Goal: Task Accomplishment & Management: Use online tool/utility

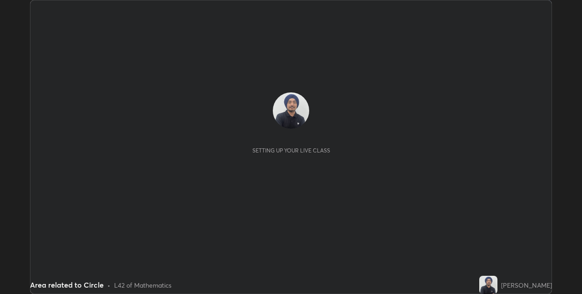
scroll to position [294, 582]
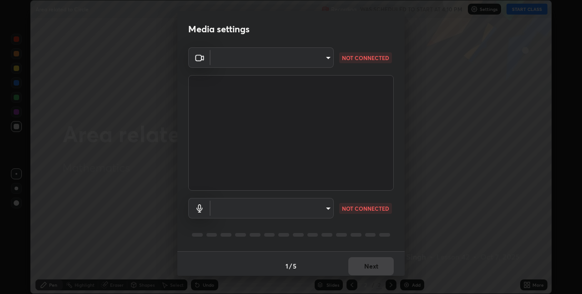
type input "17d47b9a8e6a43c8ebdd6aac700522dacaa6e58ec5f16407bca00d40e6ab781c"
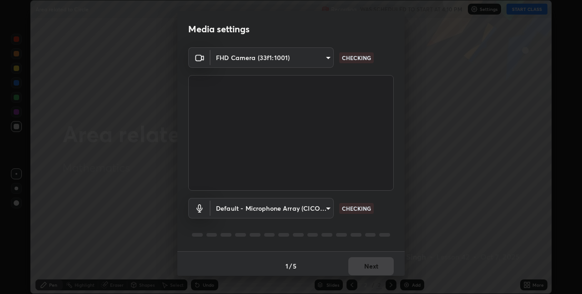
click at [320, 213] on body "Erase all Area related to Circle Recording WAS SCHEDULED TO START AT 4:10 PM Se…" at bounding box center [291, 147] width 582 height 294
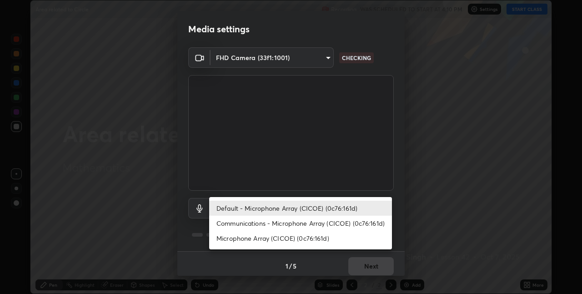
click at [316, 223] on li "Communications - Microphone Array (CICOE) (0c76:161d)" at bounding box center [300, 223] width 183 height 15
type input "communications"
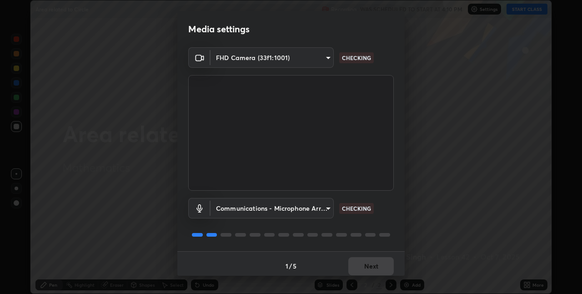
scroll to position [5, 0]
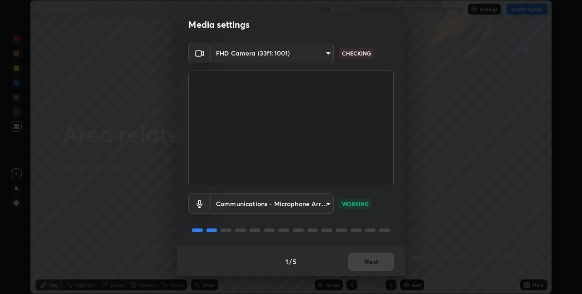
click at [374, 261] on div "1 / 5 Next" at bounding box center [290, 260] width 227 height 29
click at [372, 264] on div "1 / 5 Next" at bounding box center [290, 260] width 227 height 29
click at [371, 266] on button "Next" at bounding box center [370, 261] width 45 height 18
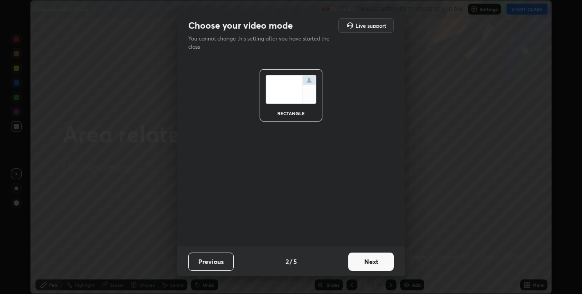
scroll to position [0, 0]
click at [375, 262] on button "Next" at bounding box center [370, 261] width 45 height 18
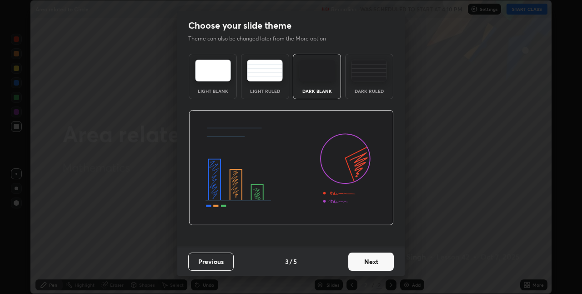
click at [367, 258] on button "Next" at bounding box center [370, 261] width 45 height 18
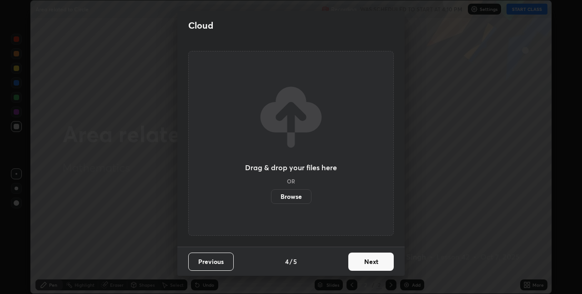
click at [371, 258] on button "Next" at bounding box center [370, 261] width 45 height 18
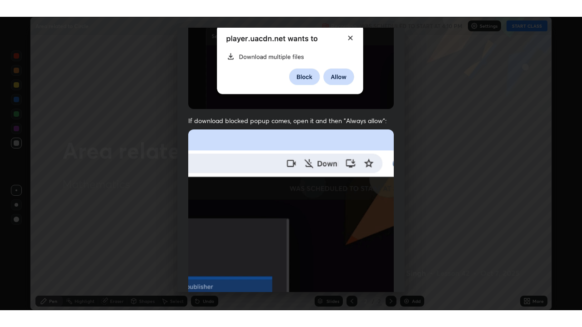
scroll to position [190, 0]
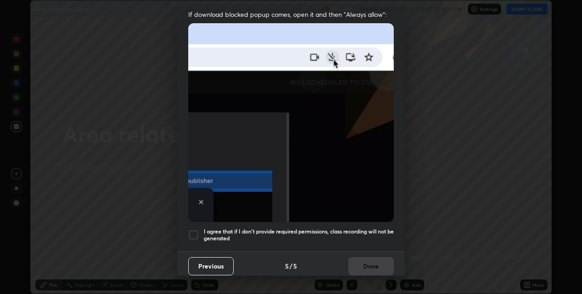
click at [316, 231] on h5 "I agree that if I don't provide required permissions, class recording will not …" at bounding box center [299, 235] width 190 height 14
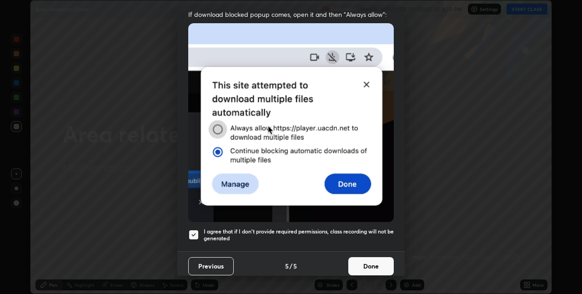
click at [366, 258] on button "Done" at bounding box center [370, 266] width 45 height 18
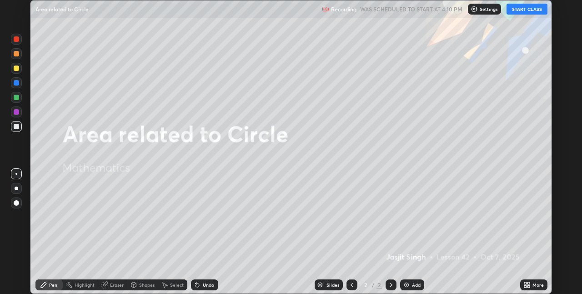
click at [516, 12] on button "START CLASS" at bounding box center [527, 9] width 41 height 11
click at [532, 283] on div "More" at bounding box center [537, 284] width 11 height 5
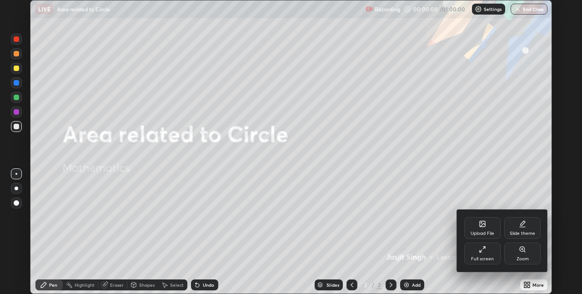
click at [484, 257] on div "Full screen" at bounding box center [482, 258] width 23 height 5
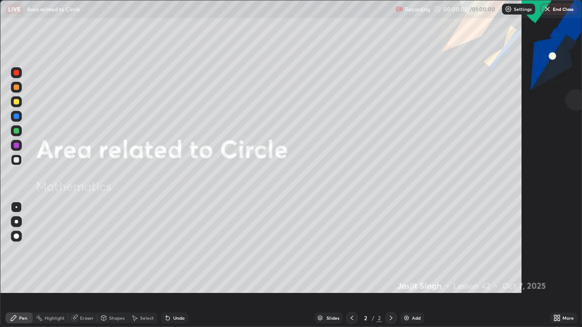
scroll to position [327, 582]
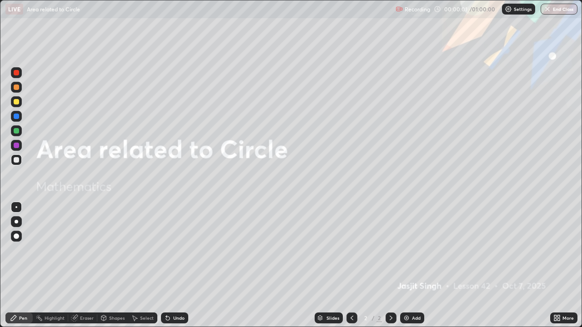
click at [414, 293] on div "Add" at bounding box center [416, 318] width 9 height 5
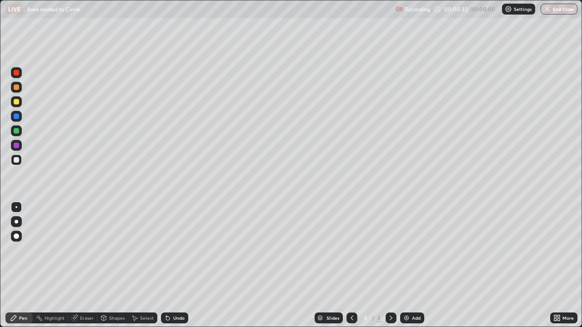
click at [17, 222] on div at bounding box center [17, 222] width 4 height 4
click at [184, 293] on div "Undo" at bounding box center [174, 318] width 27 height 11
click at [18, 117] on div at bounding box center [16, 116] width 5 height 5
click at [17, 160] on div at bounding box center [16, 159] width 5 height 5
click at [175, 293] on div "Undo" at bounding box center [174, 318] width 27 height 11
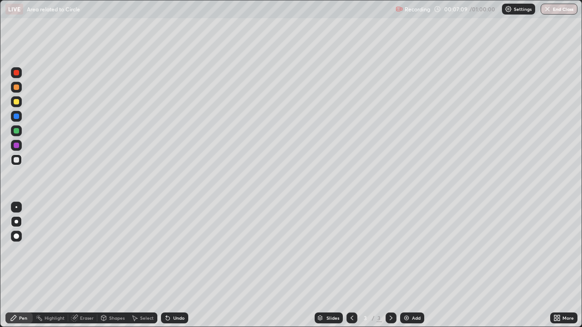
click at [412, 293] on div "Add" at bounding box center [416, 318] width 9 height 5
click at [21, 90] on div at bounding box center [16, 87] width 11 height 11
click at [18, 135] on div at bounding box center [16, 130] width 11 height 11
click at [16, 146] on div at bounding box center [16, 145] width 5 height 5
click at [185, 293] on div "Undo" at bounding box center [174, 318] width 27 height 11
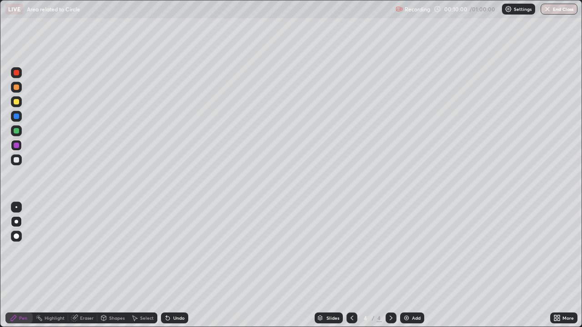
click at [185, 293] on div "Undo" at bounding box center [174, 318] width 27 height 11
click at [182, 293] on div "Undo" at bounding box center [178, 318] width 11 height 5
click at [183, 293] on div "Undo" at bounding box center [178, 318] width 11 height 5
click at [181, 293] on div "Undo" at bounding box center [174, 318] width 27 height 11
click at [180, 293] on div "Undo" at bounding box center [174, 318] width 27 height 11
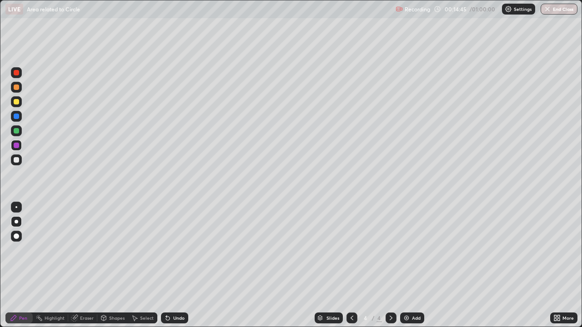
click at [21, 132] on div at bounding box center [16, 130] width 11 height 11
click at [20, 106] on div at bounding box center [16, 102] width 11 height 15
click at [184, 293] on div "Undo" at bounding box center [174, 318] width 27 height 11
click at [181, 293] on div "Undo" at bounding box center [178, 318] width 11 height 5
click at [186, 293] on div "Undo" at bounding box center [174, 318] width 27 height 11
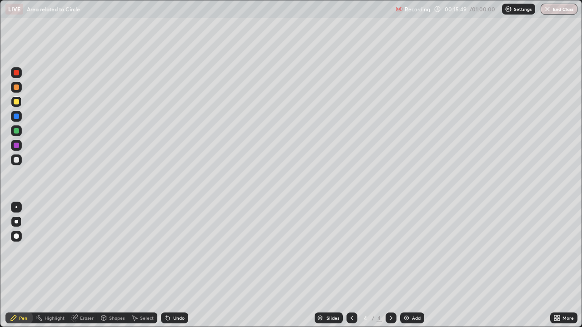
click at [182, 293] on div "Undo" at bounding box center [178, 318] width 11 height 5
click at [179, 293] on div "Undo" at bounding box center [178, 318] width 11 height 5
click at [185, 293] on div "Undo" at bounding box center [174, 318] width 27 height 11
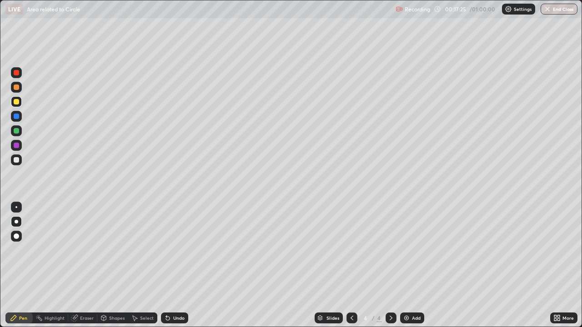
click at [412, 293] on div "Add" at bounding box center [412, 318] width 24 height 11
click at [175, 293] on div "Undo" at bounding box center [174, 318] width 27 height 11
click at [176, 293] on div "Undo" at bounding box center [174, 318] width 27 height 11
click at [81, 293] on div "Eraser" at bounding box center [87, 318] width 14 height 5
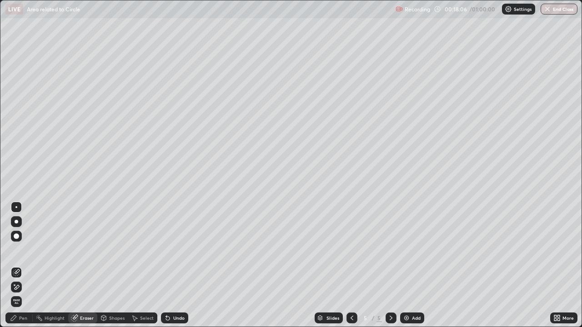
click at [24, 293] on div "Pen" at bounding box center [23, 318] width 8 height 5
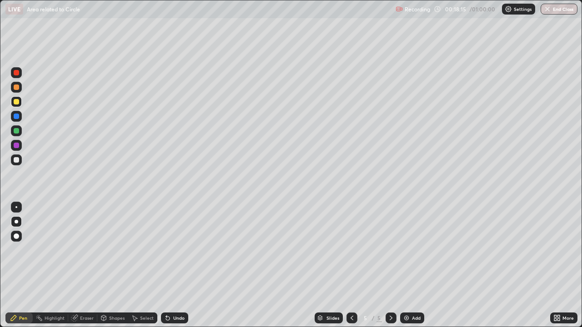
click at [175, 293] on div "Undo" at bounding box center [174, 318] width 27 height 11
click at [176, 293] on div "Undo" at bounding box center [174, 318] width 27 height 11
click at [17, 131] on div at bounding box center [16, 130] width 5 height 5
click at [18, 161] on div at bounding box center [16, 159] width 5 height 5
click at [20, 147] on div at bounding box center [16, 145] width 11 height 11
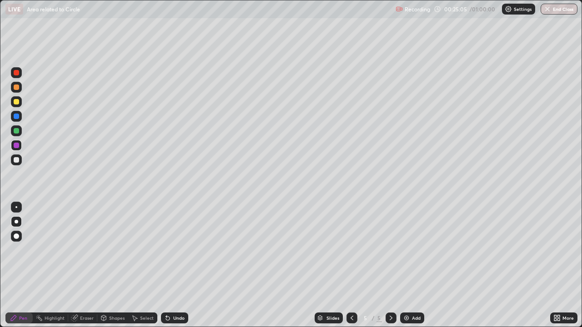
click at [184, 293] on div "Undo" at bounding box center [174, 318] width 27 height 11
click at [183, 293] on div "Undo" at bounding box center [178, 318] width 11 height 5
click at [182, 293] on div "Undo" at bounding box center [178, 318] width 11 height 5
click at [178, 293] on div "Undo" at bounding box center [178, 318] width 11 height 5
click at [179, 293] on div "Undo" at bounding box center [178, 318] width 11 height 5
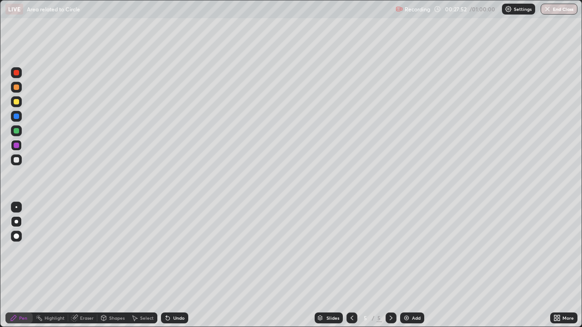
click at [177, 293] on div "Undo" at bounding box center [178, 318] width 11 height 5
click at [183, 293] on div "Undo" at bounding box center [174, 318] width 27 height 11
click at [181, 293] on div "Undo" at bounding box center [178, 318] width 11 height 5
click at [185, 293] on div "Undo" at bounding box center [174, 318] width 27 height 11
click at [184, 293] on div "Undo" at bounding box center [174, 318] width 27 height 11
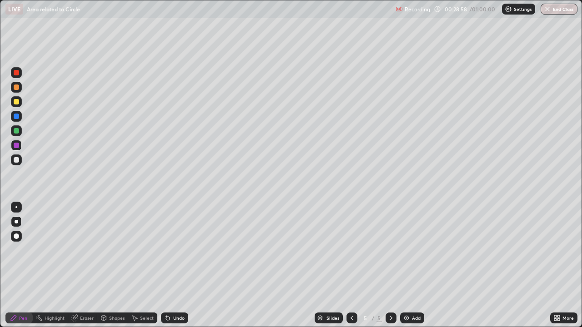
click at [187, 293] on div "Undo" at bounding box center [174, 318] width 27 height 11
click at [186, 293] on div "Undo" at bounding box center [174, 318] width 27 height 11
click at [183, 293] on div "Undo" at bounding box center [178, 318] width 11 height 5
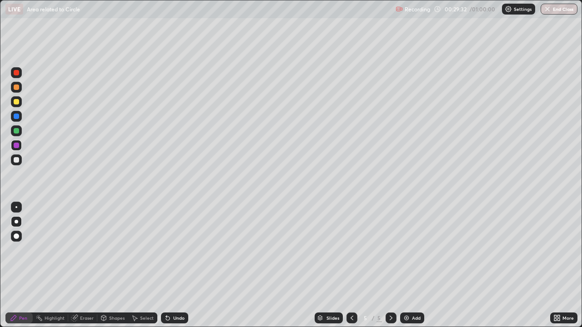
click at [181, 293] on div "Undo" at bounding box center [178, 318] width 11 height 5
click at [178, 293] on div "Undo" at bounding box center [178, 318] width 11 height 5
click at [179, 293] on div "Undo" at bounding box center [174, 318] width 27 height 11
click at [179, 293] on div "Undo" at bounding box center [178, 318] width 11 height 5
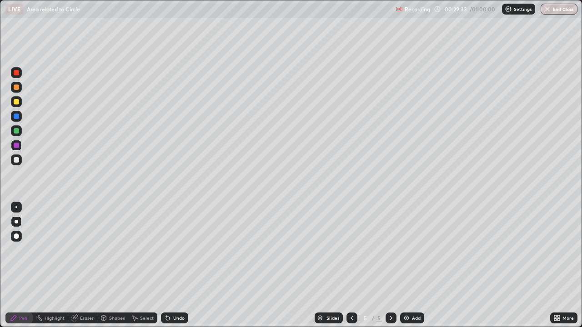
click at [182, 293] on div "Undo" at bounding box center [178, 318] width 11 height 5
click at [184, 293] on div "Undo" at bounding box center [174, 318] width 27 height 11
click at [413, 293] on div "Add" at bounding box center [416, 318] width 9 height 5
click at [18, 160] on div at bounding box center [16, 159] width 5 height 5
click at [114, 293] on div "Shapes" at bounding box center [116, 318] width 15 height 5
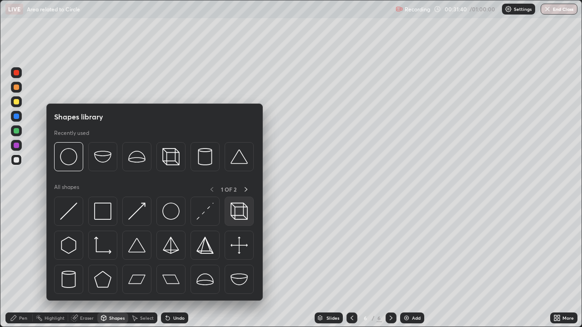
click at [241, 216] on img at bounding box center [239, 211] width 17 height 17
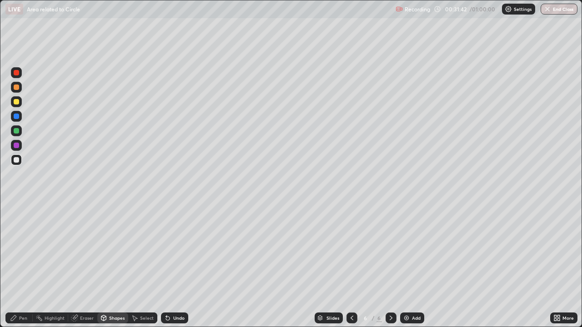
click at [78, 293] on div "Eraser" at bounding box center [82, 318] width 29 height 11
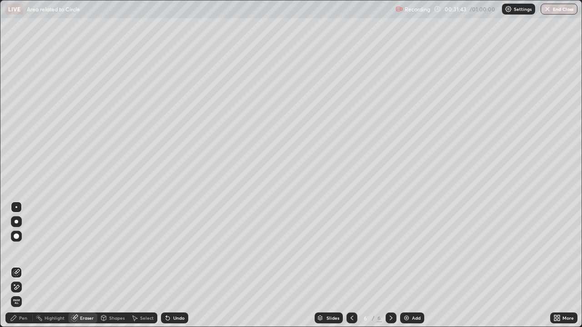
click at [17, 286] on icon at bounding box center [16, 288] width 7 height 8
click at [19, 293] on div "Pen" at bounding box center [18, 318] width 27 height 11
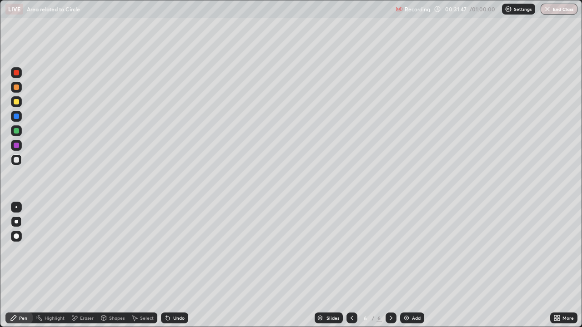
click at [169, 293] on icon at bounding box center [167, 318] width 7 height 7
click at [109, 293] on div "Shapes" at bounding box center [116, 318] width 15 height 5
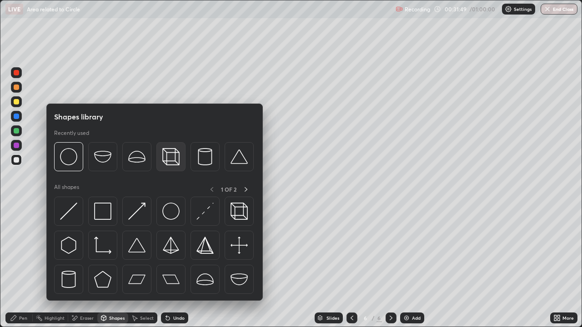
click at [170, 161] on img at bounding box center [170, 156] width 17 height 17
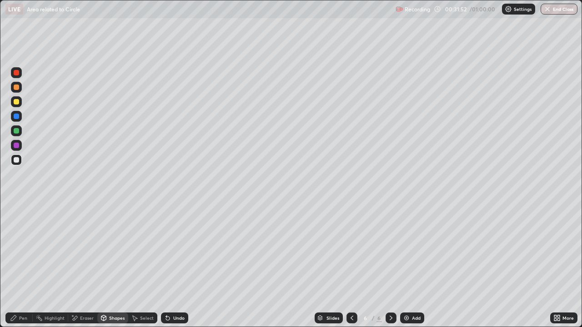
click at [19, 293] on div "Pen" at bounding box center [23, 318] width 8 height 5
click at [17, 132] on div at bounding box center [16, 130] width 5 height 5
click at [171, 293] on div "Undo" at bounding box center [174, 318] width 27 height 11
click at [180, 293] on div "Undo" at bounding box center [178, 318] width 11 height 5
click at [178, 293] on div "Undo" at bounding box center [178, 318] width 11 height 5
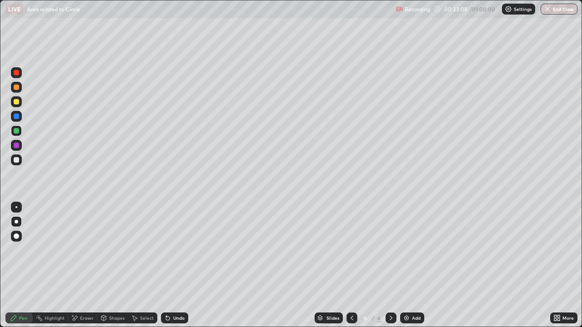
click at [177, 293] on div "Undo" at bounding box center [178, 318] width 11 height 5
click at [174, 293] on div "Undo" at bounding box center [178, 318] width 11 height 5
click at [21, 148] on div at bounding box center [16, 145] width 11 height 11
click at [119, 293] on div "Shapes" at bounding box center [116, 318] width 15 height 5
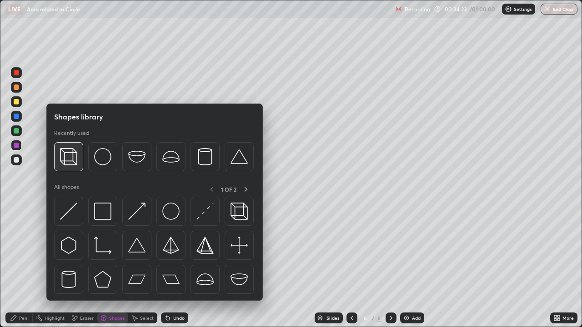
click at [76, 163] on img at bounding box center [68, 156] width 17 height 17
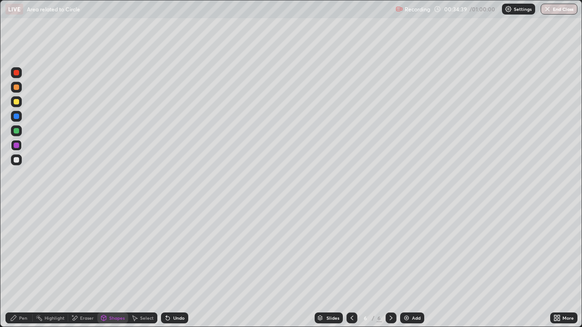
click at [186, 293] on div "Undo" at bounding box center [174, 318] width 27 height 11
click at [25, 293] on div "Pen" at bounding box center [23, 318] width 8 height 5
click at [20, 116] on div at bounding box center [16, 116] width 11 height 11
click at [410, 293] on div "Add" at bounding box center [412, 318] width 24 height 11
click at [116, 293] on div "Shapes" at bounding box center [116, 318] width 15 height 5
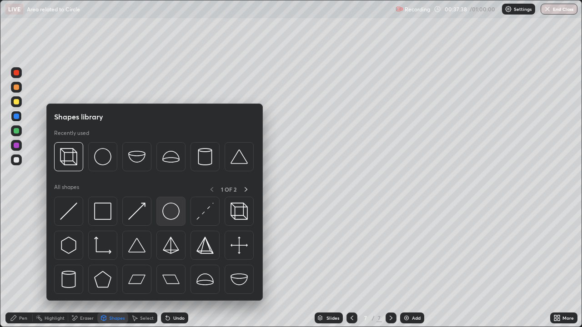
click at [168, 214] on img at bounding box center [170, 211] width 17 height 17
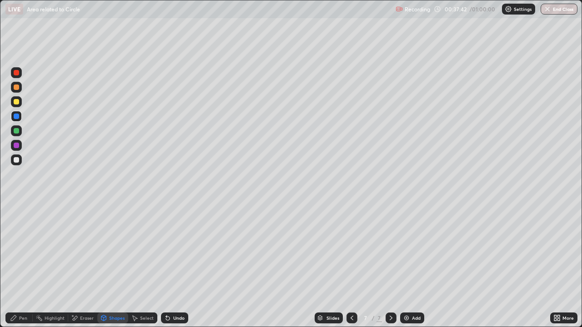
click at [178, 293] on div "Undo" at bounding box center [178, 318] width 11 height 5
click at [140, 293] on div "Select" at bounding box center [147, 318] width 14 height 5
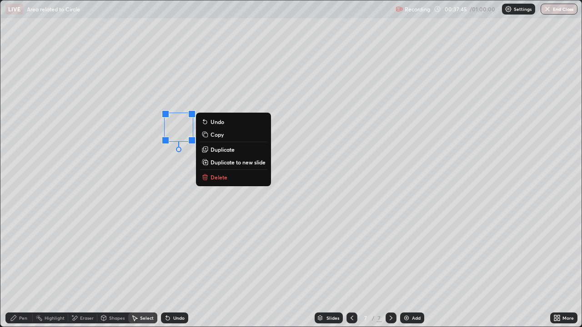
click at [224, 149] on p "Duplicate" at bounding box center [223, 149] width 24 height 7
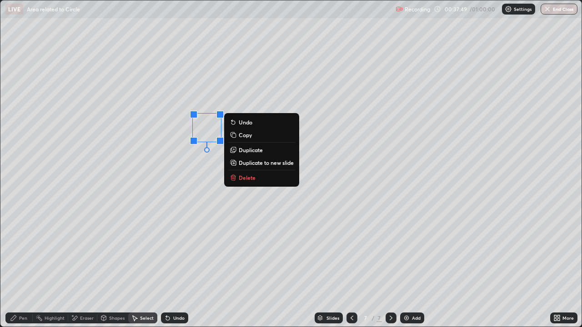
click at [250, 150] on p "Duplicate" at bounding box center [251, 149] width 24 height 7
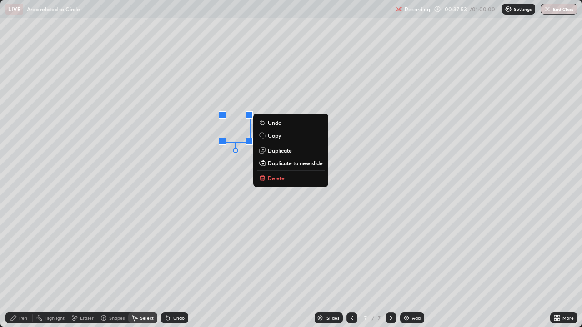
click at [272, 150] on p "Duplicate" at bounding box center [280, 150] width 24 height 7
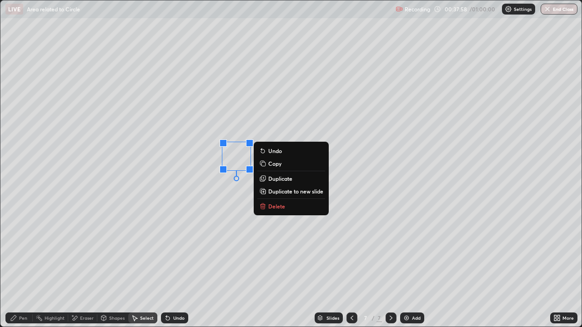
click at [273, 180] on p "Duplicate" at bounding box center [280, 178] width 24 height 7
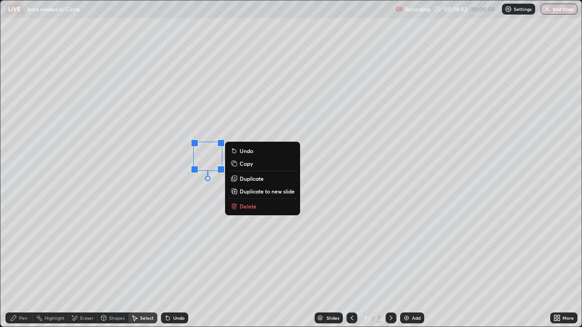
click at [252, 180] on p "Duplicate" at bounding box center [252, 178] width 24 height 7
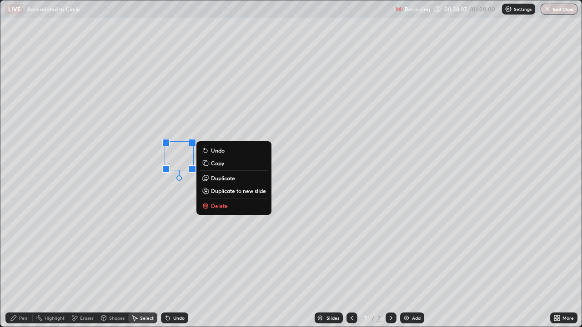
click at [31, 293] on div "Pen" at bounding box center [18, 318] width 27 height 11
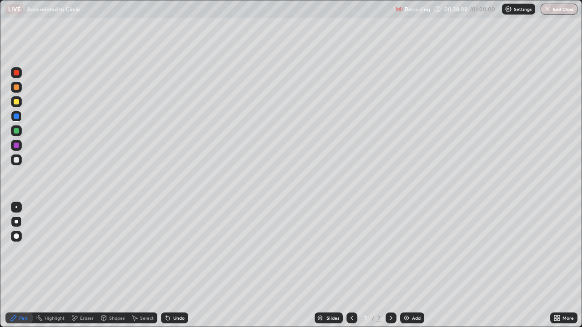
click at [112, 293] on div "Shapes" at bounding box center [116, 318] width 15 height 5
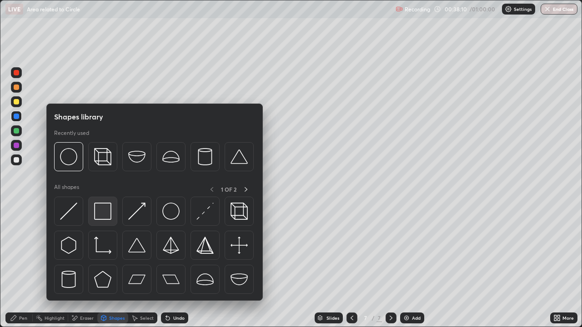
click at [104, 215] on img at bounding box center [102, 211] width 17 height 17
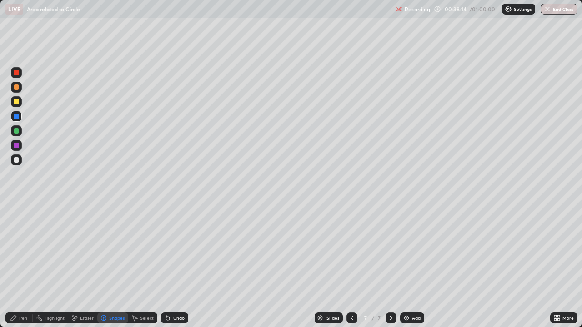
click at [176, 293] on div "Undo" at bounding box center [174, 318] width 27 height 11
click at [174, 293] on div "Undo" at bounding box center [174, 318] width 27 height 11
click at [146, 293] on div "Select" at bounding box center [147, 318] width 14 height 5
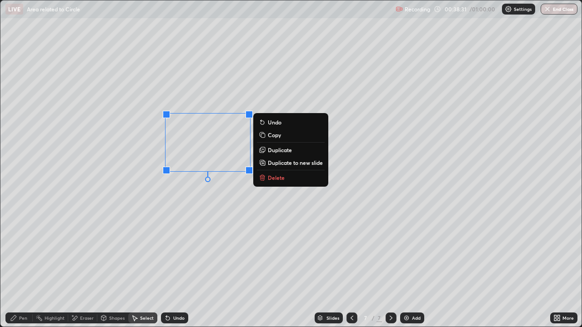
click at [20, 293] on div "Pen" at bounding box center [18, 318] width 27 height 11
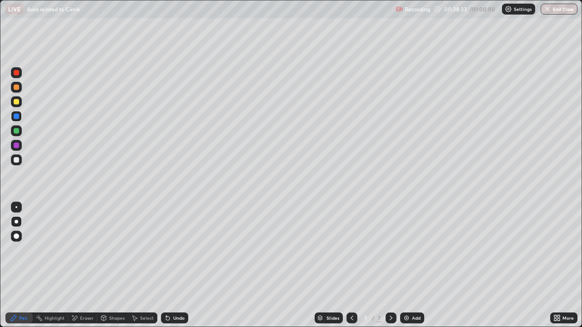
click at [20, 149] on div at bounding box center [16, 145] width 11 height 11
click at [20, 131] on div at bounding box center [16, 130] width 11 height 11
click at [180, 293] on div "Undo" at bounding box center [174, 318] width 27 height 11
click at [178, 293] on div "Undo" at bounding box center [174, 318] width 27 height 11
click at [172, 293] on div "Undo" at bounding box center [174, 318] width 27 height 11
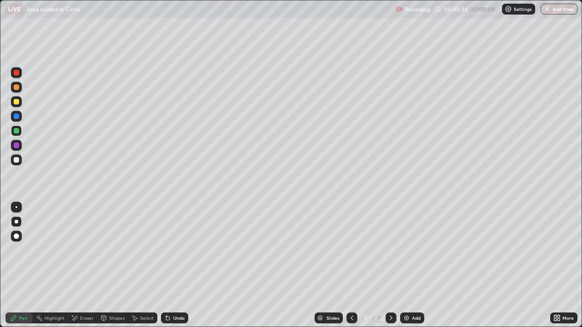
click at [179, 293] on div "Undo" at bounding box center [178, 318] width 11 height 5
click at [182, 293] on div "Undo" at bounding box center [174, 318] width 27 height 11
click at [17, 145] on div at bounding box center [16, 145] width 5 height 5
click at [174, 293] on div "Undo" at bounding box center [174, 318] width 27 height 11
click at [178, 293] on div "Undo" at bounding box center [178, 318] width 11 height 5
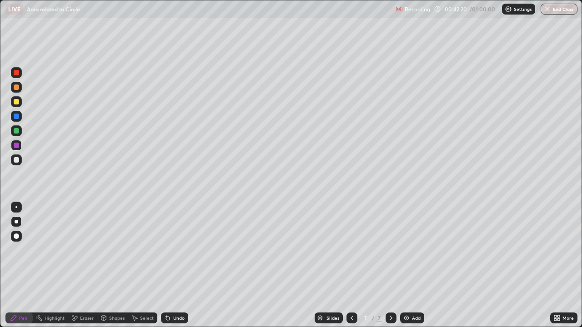
click at [182, 293] on div "Undo" at bounding box center [178, 318] width 11 height 5
click at [185, 293] on div "Undo" at bounding box center [174, 318] width 27 height 11
click at [179, 293] on div "Undo" at bounding box center [178, 318] width 11 height 5
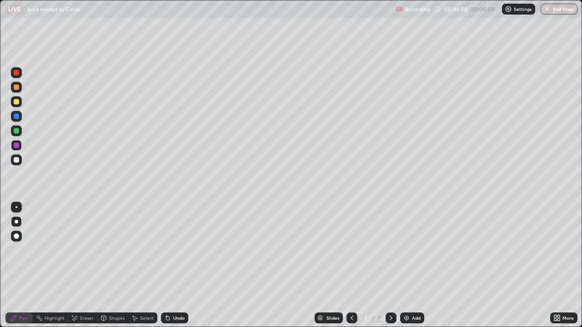
click at [186, 293] on div "Undo" at bounding box center [174, 318] width 27 height 11
click at [184, 293] on div "Undo" at bounding box center [174, 318] width 27 height 11
click at [406, 293] on img at bounding box center [406, 318] width 7 height 7
click at [16, 161] on div at bounding box center [16, 159] width 5 height 5
click at [92, 293] on div "Eraser" at bounding box center [87, 318] width 14 height 5
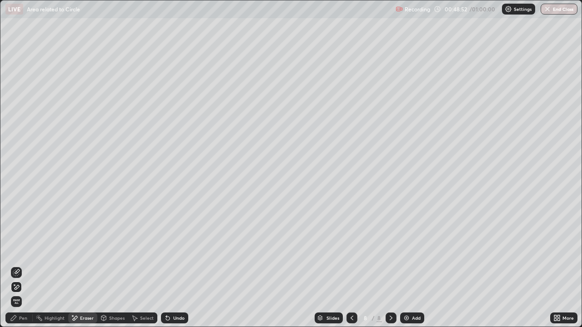
click at [112, 293] on div "Shapes" at bounding box center [116, 318] width 15 height 5
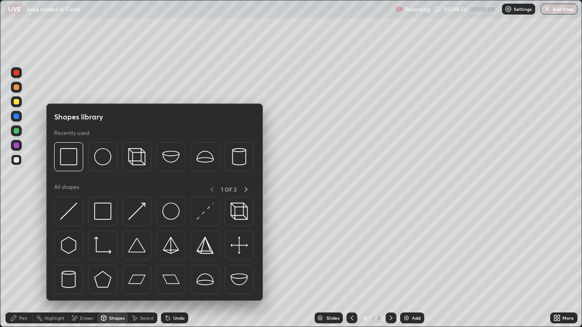
click at [110, 293] on div "Shapes" at bounding box center [116, 318] width 15 height 5
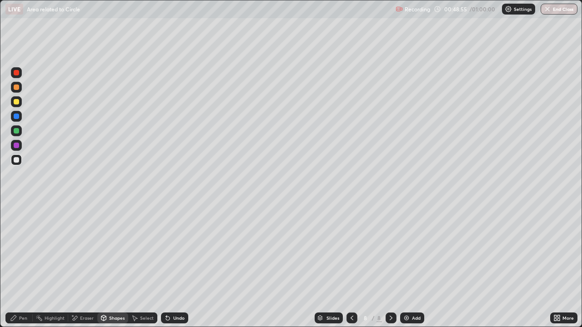
click at [23, 293] on div "Pen" at bounding box center [23, 318] width 8 height 5
click at [17, 131] on div at bounding box center [16, 130] width 5 height 5
click at [181, 293] on div "Undo" at bounding box center [178, 318] width 11 height 5
click at [182, 293] on div "Undo" at bounding box center [174, 318] width 27 height 11
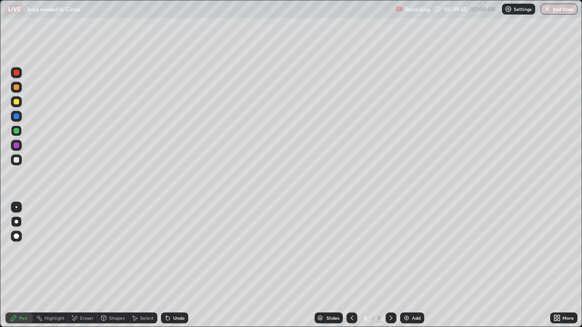
click at [182, 293] on div "Undo" at bounding box center [174, 318] width 27 height 11
click at [16, 144] on div at bounding box center [16, 145] width 5 height 5
click at [181, 293] on div "Undo" at bounding box center [174, 318] width 27 height 11
click at [174, 293] on div "Undo" at bounding box center [178, 318] width 11 height 5
click at [176, 293] on div "Undo" at bounding box center [174, 318] width 27 height 11
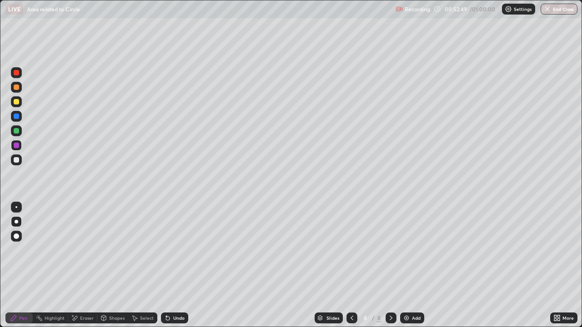
click at [16, 88] on div at bounding box center [16, 87] width 5 height 5
click at [21, 145] on div at bounding box center [16, 145] width 11 height 11
click at [179, 293] on div "Undo" at bounding box center [178, 318] width 11 height 5
click at [176, 293] on div "Undo" at bounding box center [178, 318] width 11 height 5
click at [17, 101] on div at bounding box center [16, 101] width 5 height 5
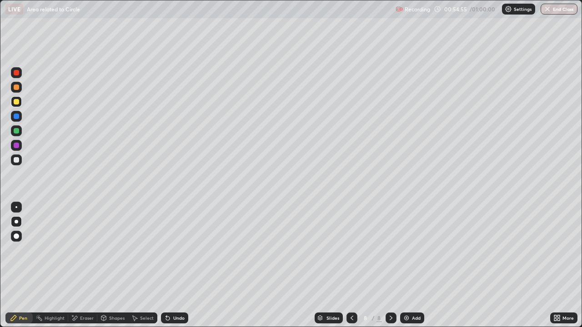
click at [18, 161] on div at bounding box center [16, 159] width 5 height 5
click at [178, 293] on div "Undo" at bounding box center [178, 318] width 11 height 5
click at [177, 293] on div "Undo" at bounding box center [178, 318] width 11 height 5
click at [182, 293] on div "Undo" at bounding box center [178, 318] width 11 height 5
click at [20, 133] on div at bounding box center [16, 130] width 11 height 11
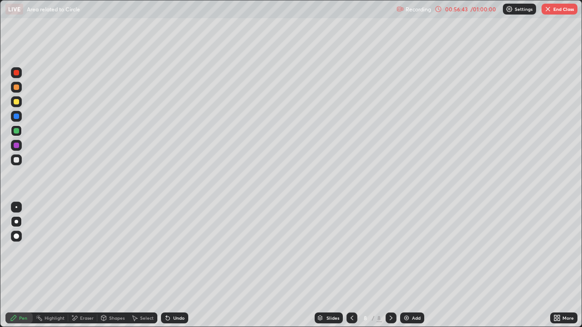
click at [20, 106] on div at bounding box center [16, 101] width 11 height 11
click at [171, 293] on div "Undo" at bounding box center [174, 318] width 27 height 11
click at [173, 293] on div "Undo" at bounding box center [178, 318] width 11 height 5
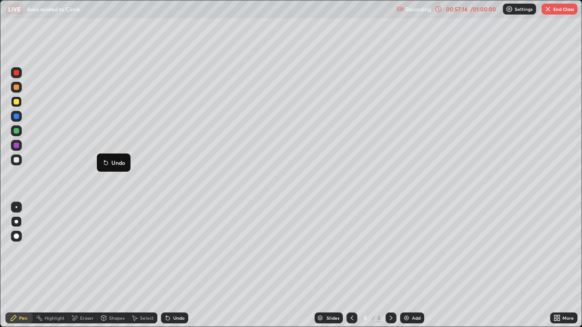
click at [100, 158] on button "Undo" at bounding box center [113, 162] width 26 height 11
click at [169, 293] on icon at bounding box center [167, 318] width 7 height 7
click at [571, 7] on button "End Class" at bounding box center [560, 9] width 36 height 11
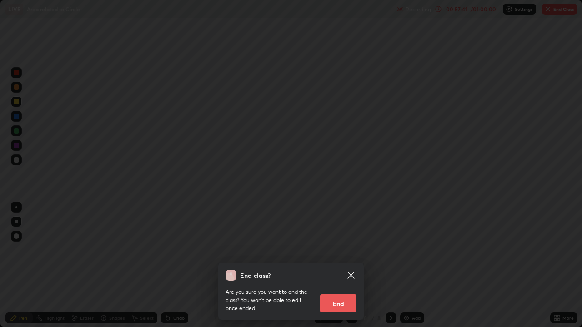
click at [345, 293] on button "End" at bounding box center [338, 304] width 36 height 18
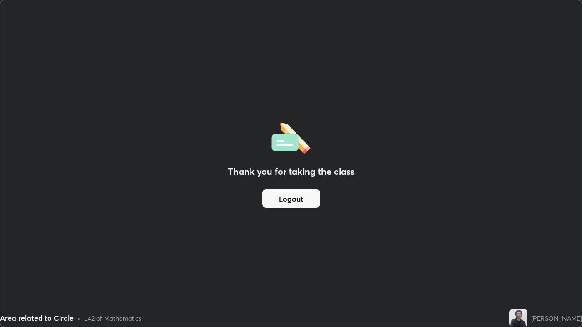
click at [300, 205] on button "Logout" at bounding box center [291, 199] width 58 height 18
